Goal: Find specific page/section

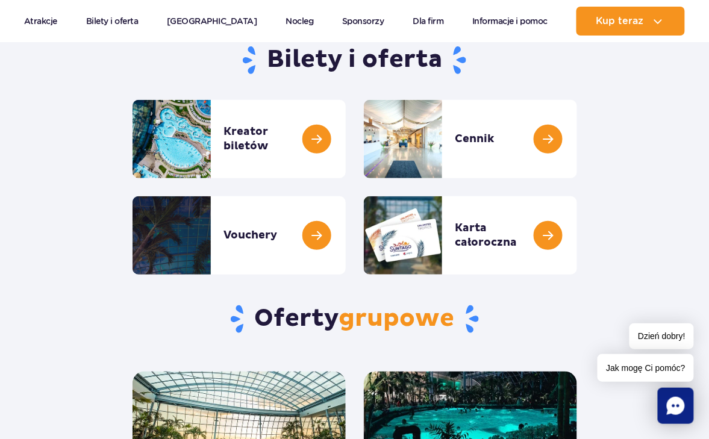
scroll to position [142, 0]
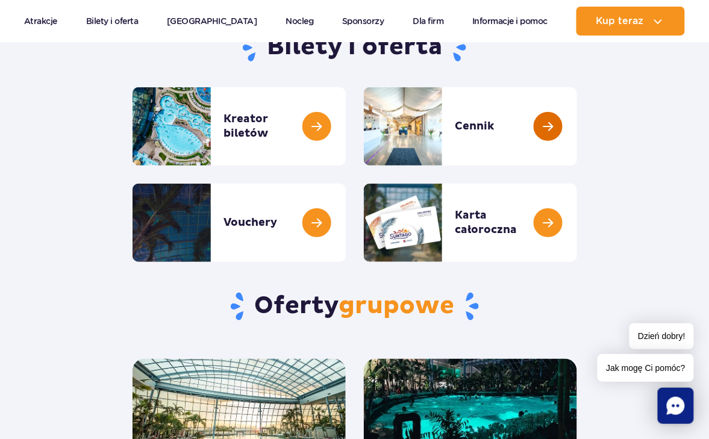
click at [577, 123] on link at bounding box center [577, 126] width 0 height 78
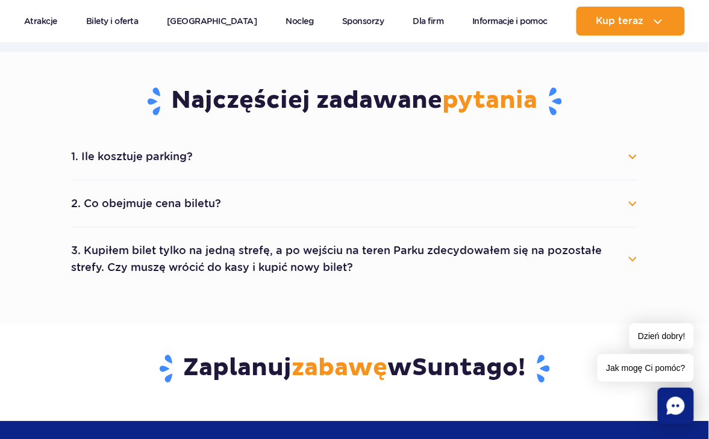
scroll to position [638, 0]
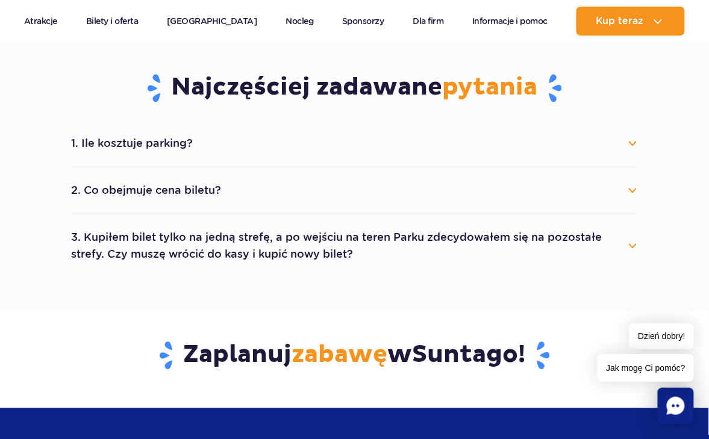
click at [636, 141] on button "1. Ile kosztuje parking?" at bounding box center [355, 143] width 566 height 27
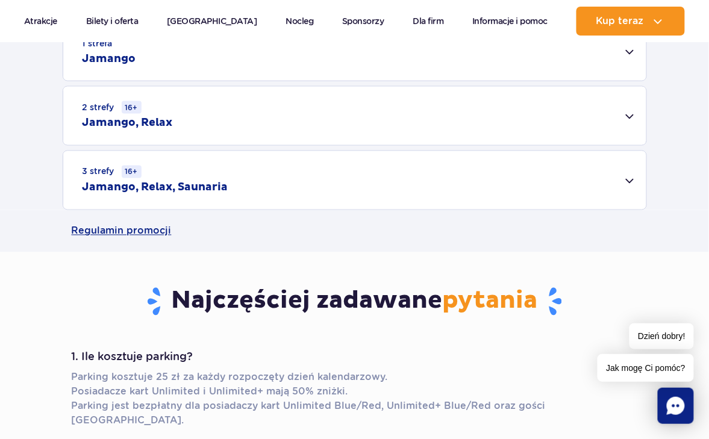
scroll to position [425, 0]
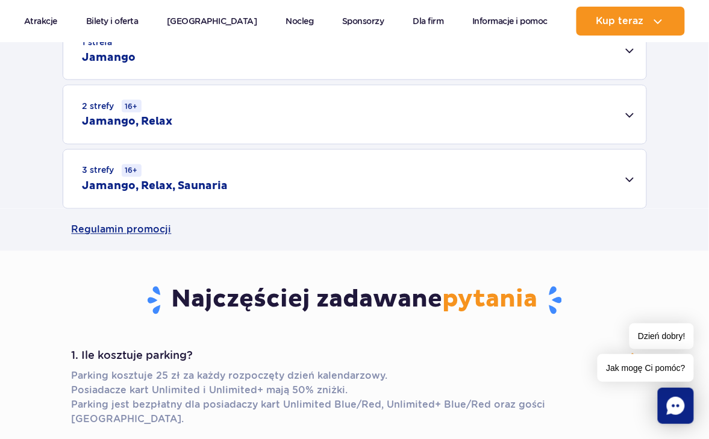
click at [632, 177] on div "3 strefy 16+ Jamango, Relax, Saunaria" at bounding box center [354, 179] width 583 height 58
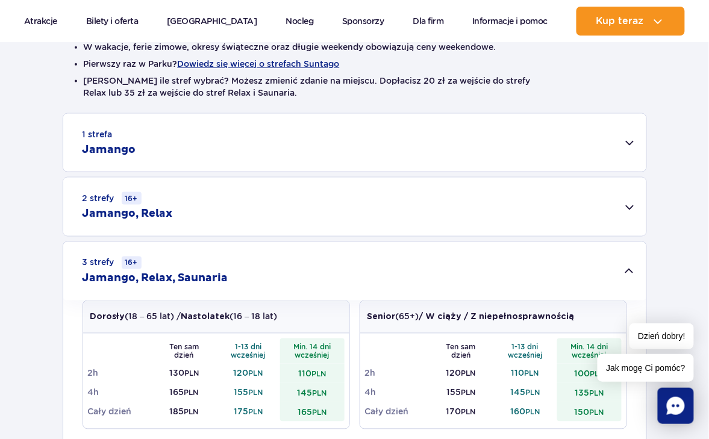
scroll to position [354, 0]
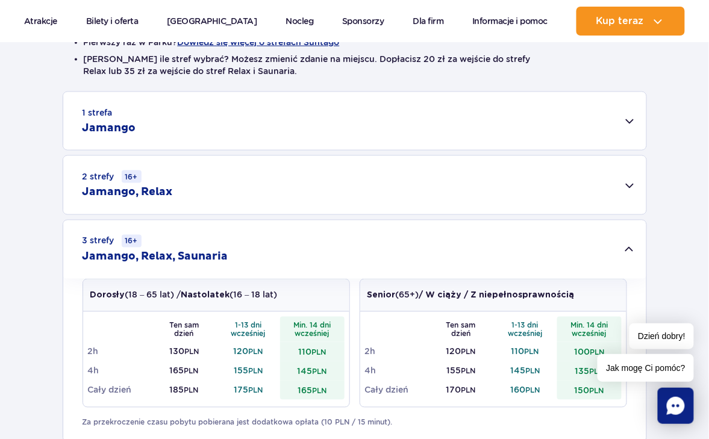
click at [632, 184] on div "2 strefy 16+ Jamango, Relax" at bounding box center [354, 185] width 583 height 58
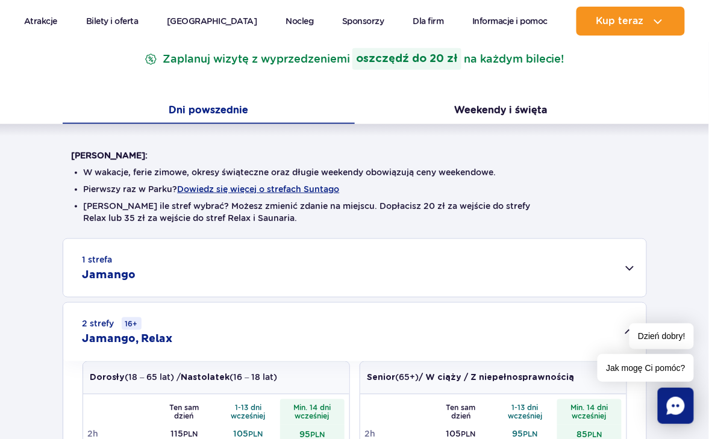
scroll to position [0, 0]
